Goal: Find specific page/section: Find specific page/section

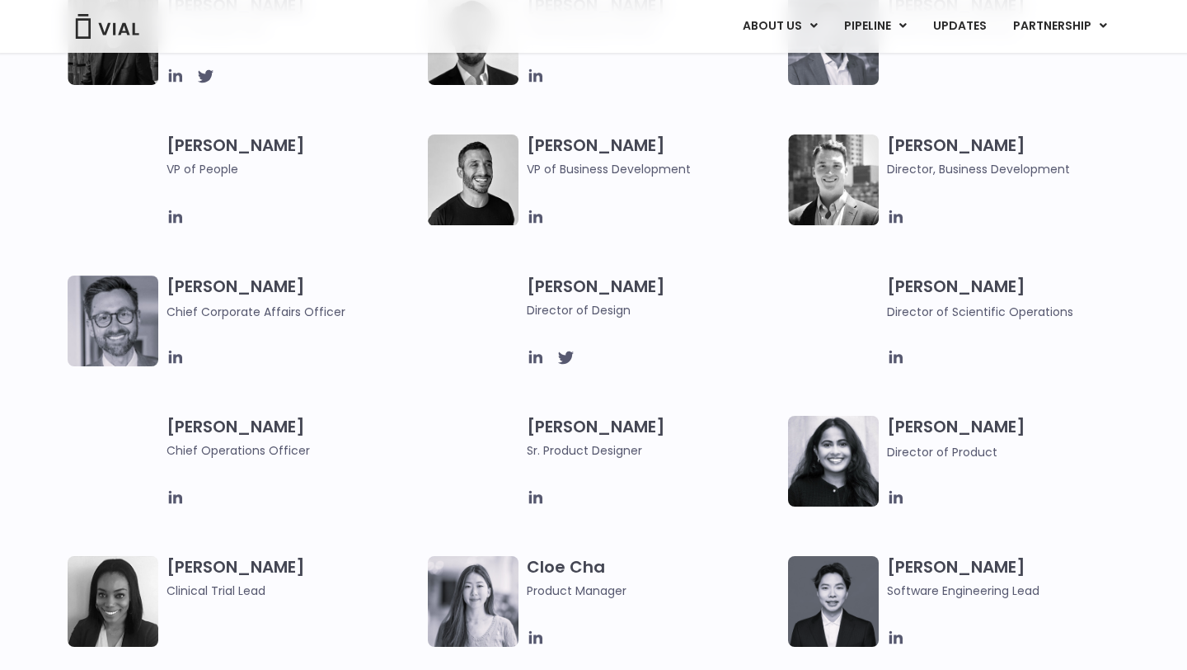
scroll to position [975, 0]
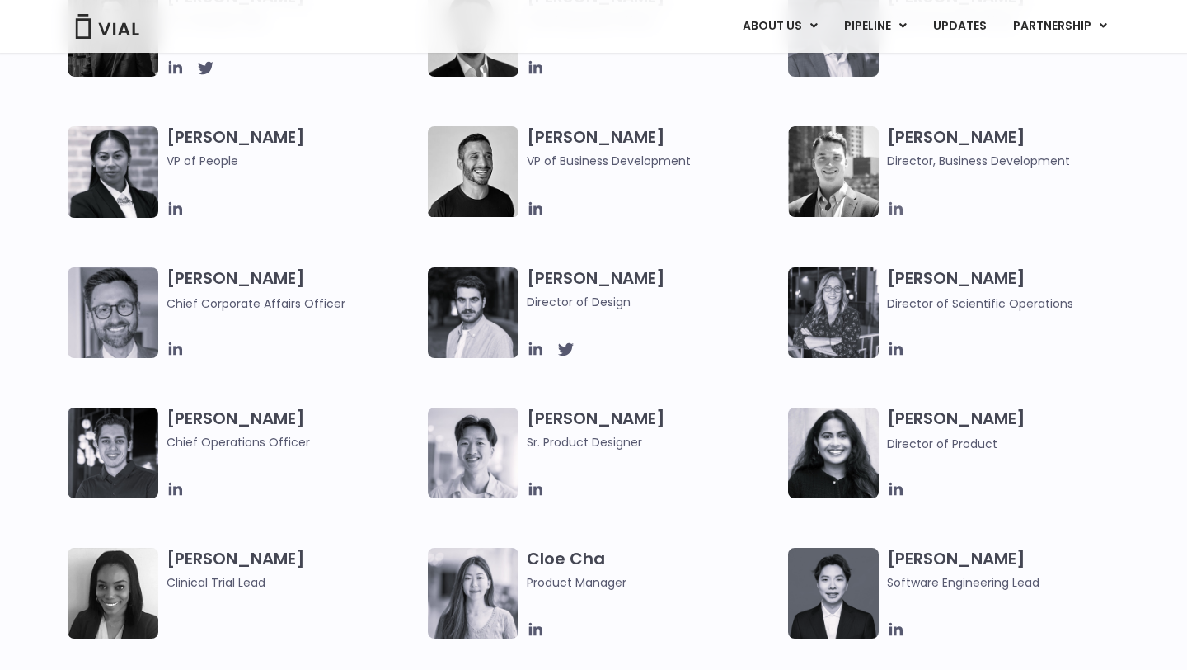
click at [900, 205] on icon at bounding box center [896, 209] width 18 height 18
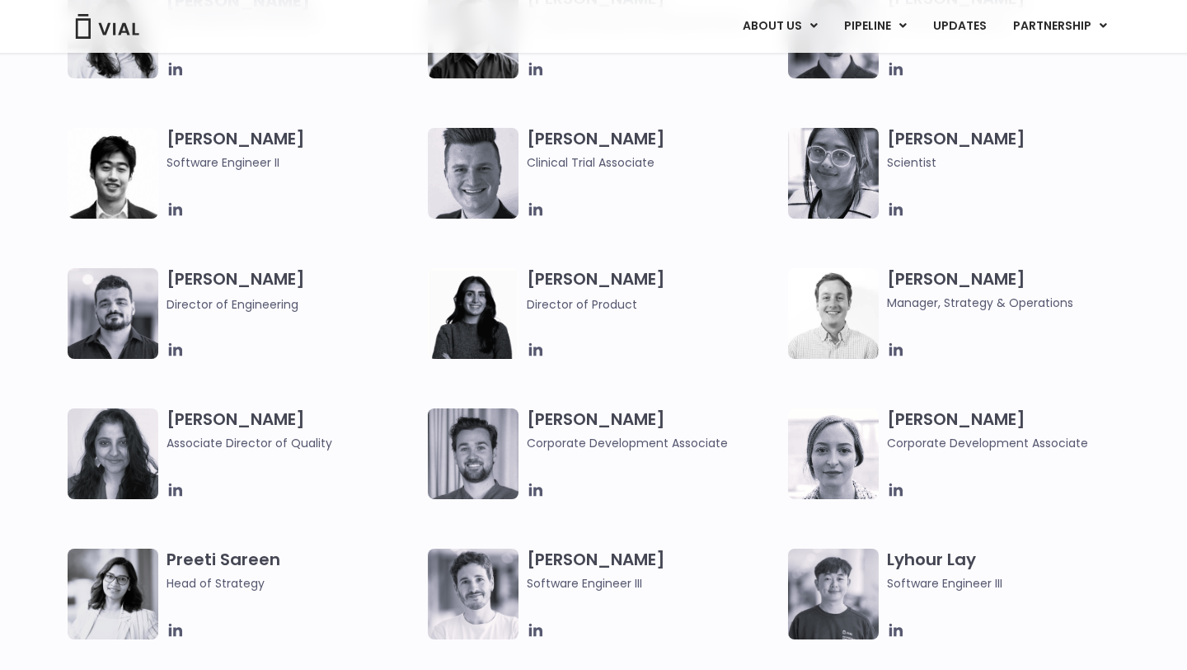
scroll to position [1957, 0]
click at [533, 346] on icon at bounding box center [536, 349] width 18 height 18
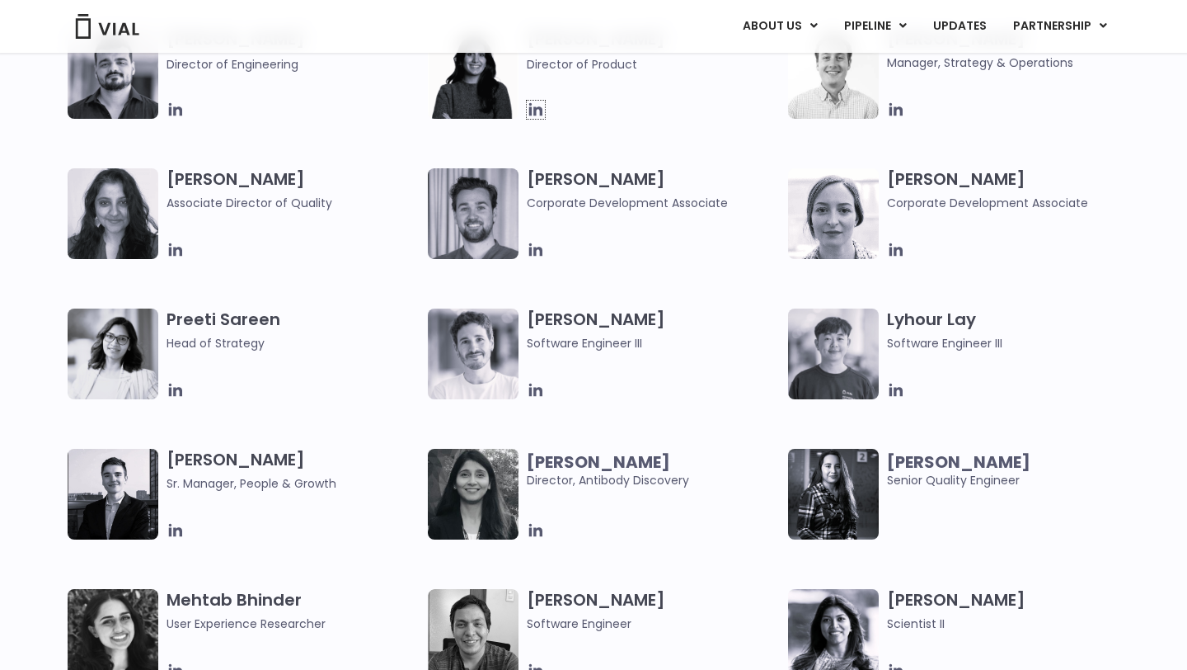
scroll to position [2198, 0]
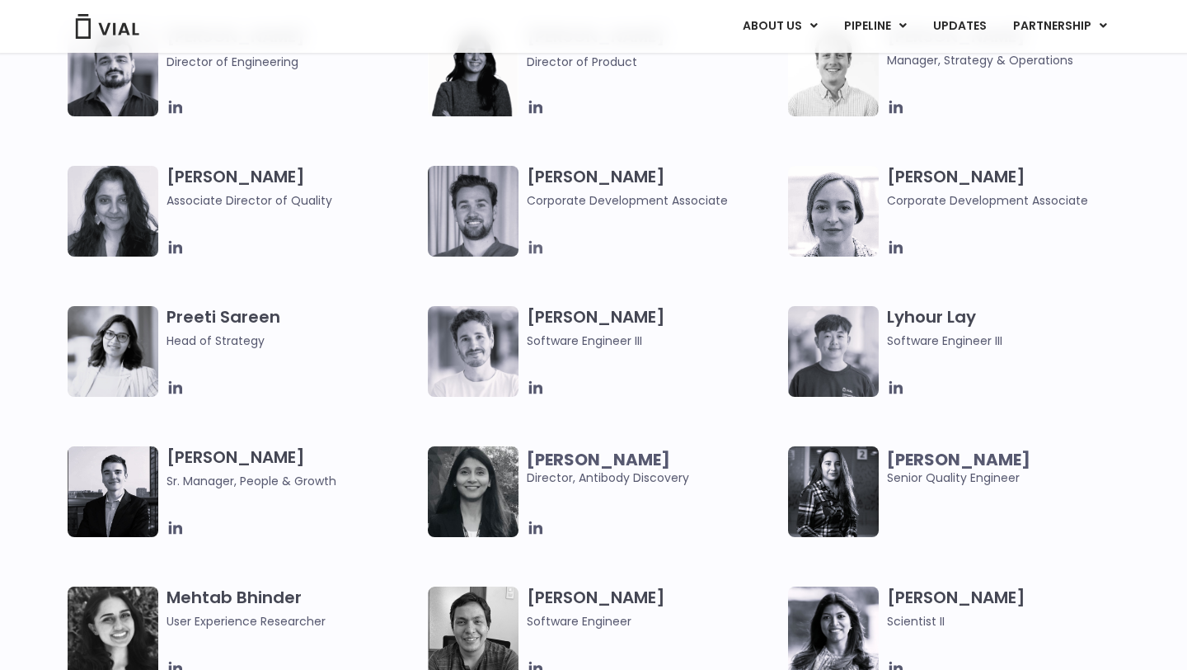
click at [535, 245] on icon at bounding box center [535, 247] width 13 height 13
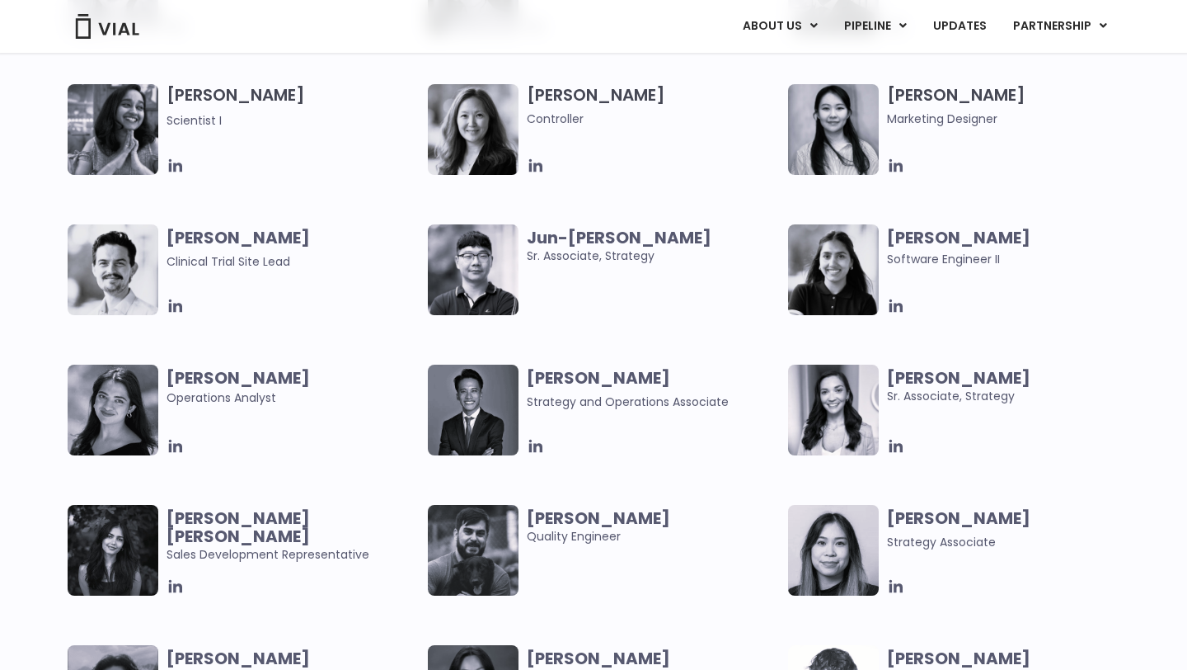
scroll to position [2987, 0]
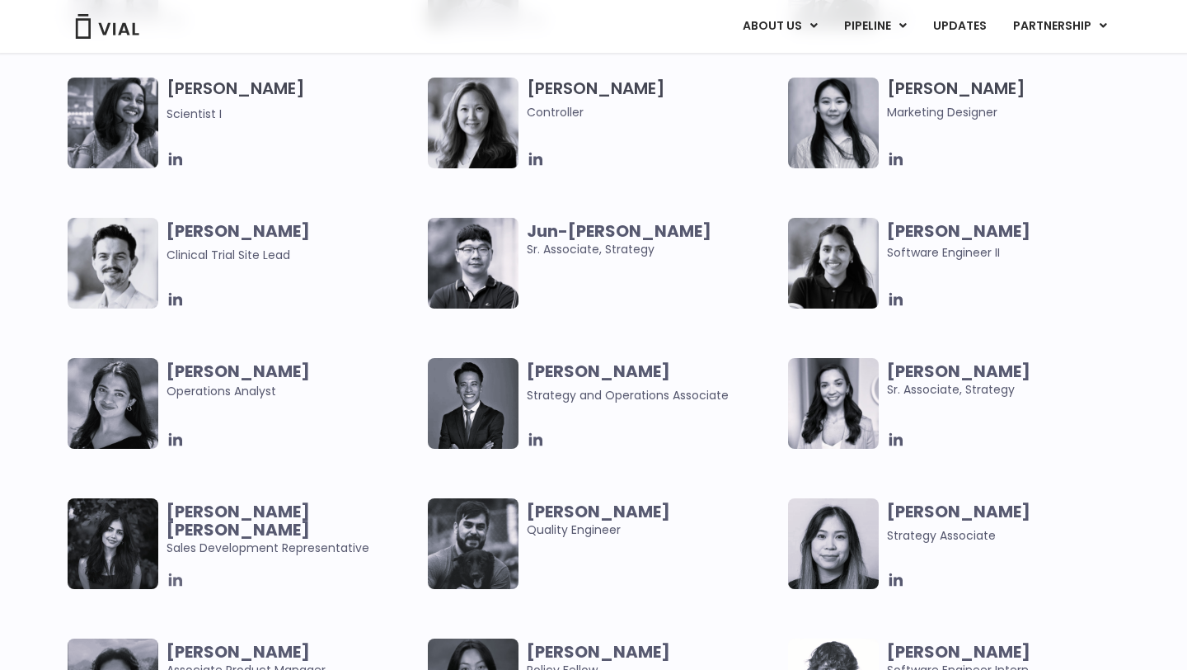
click at [170, 582] on icon at bounding box center [175, 579] width 13 height 13
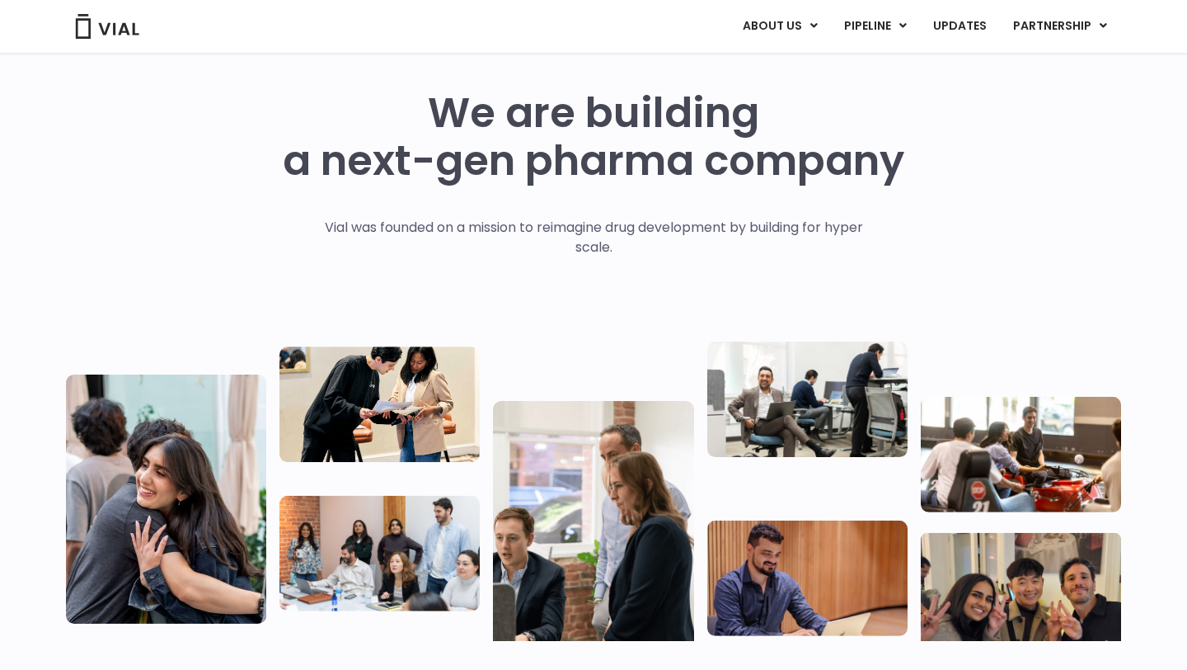
scroll to position [0, 0]
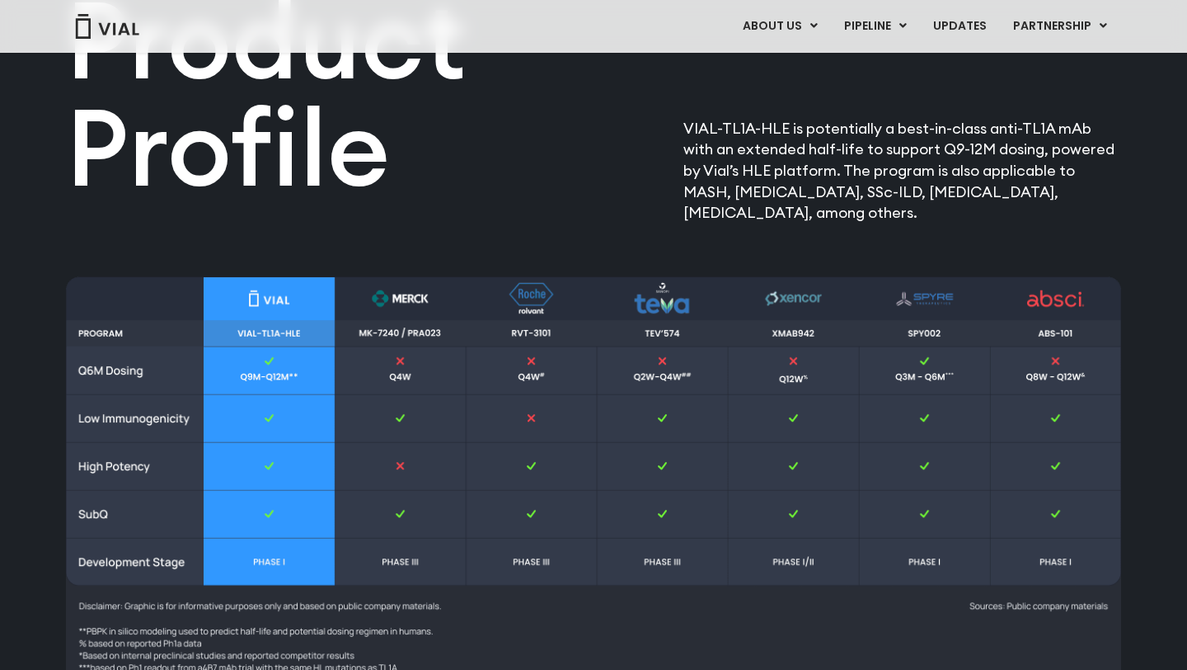
scroll to position [2060, 0]
